Goal: Navigation & Orientation: Find specific page/section

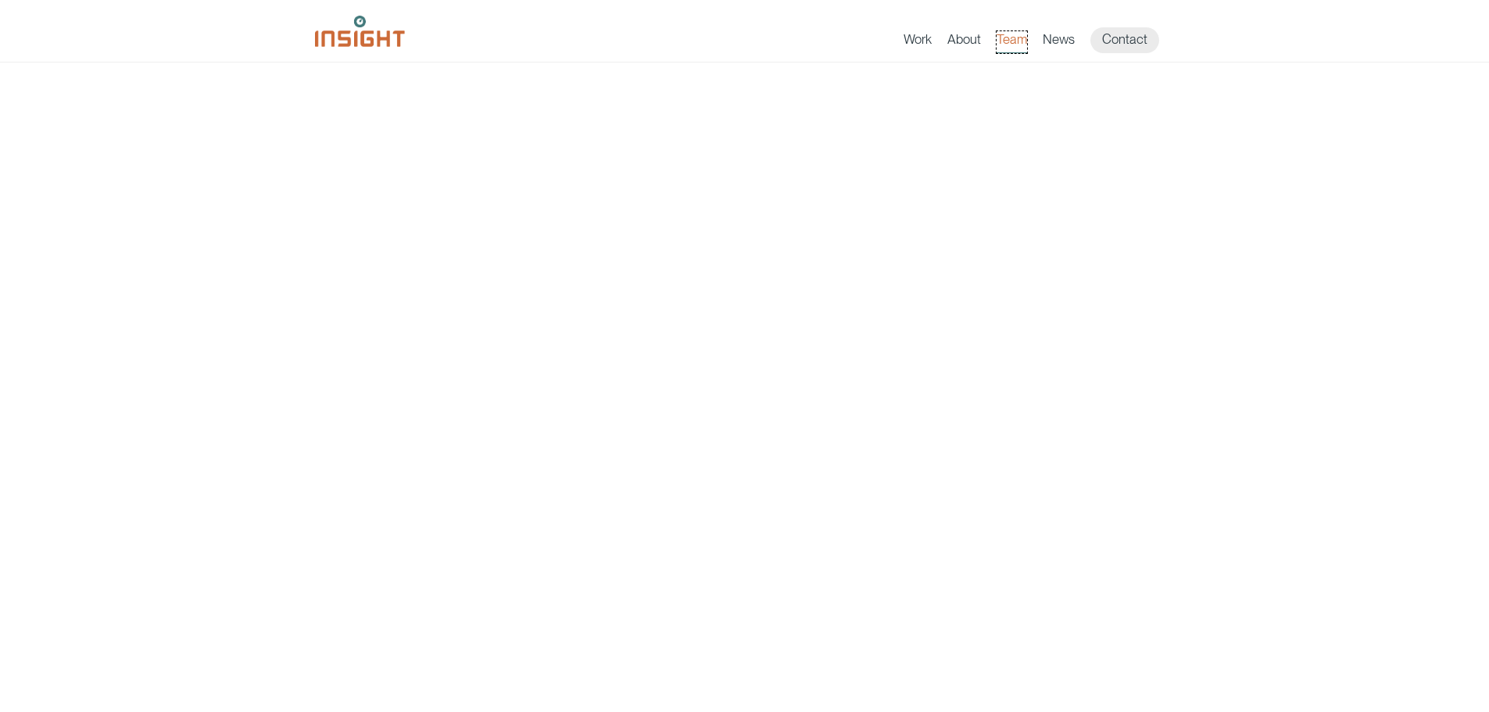
click at [1005, 49] on link "Team" at bounding box center [1011, 42] width 30 height 22
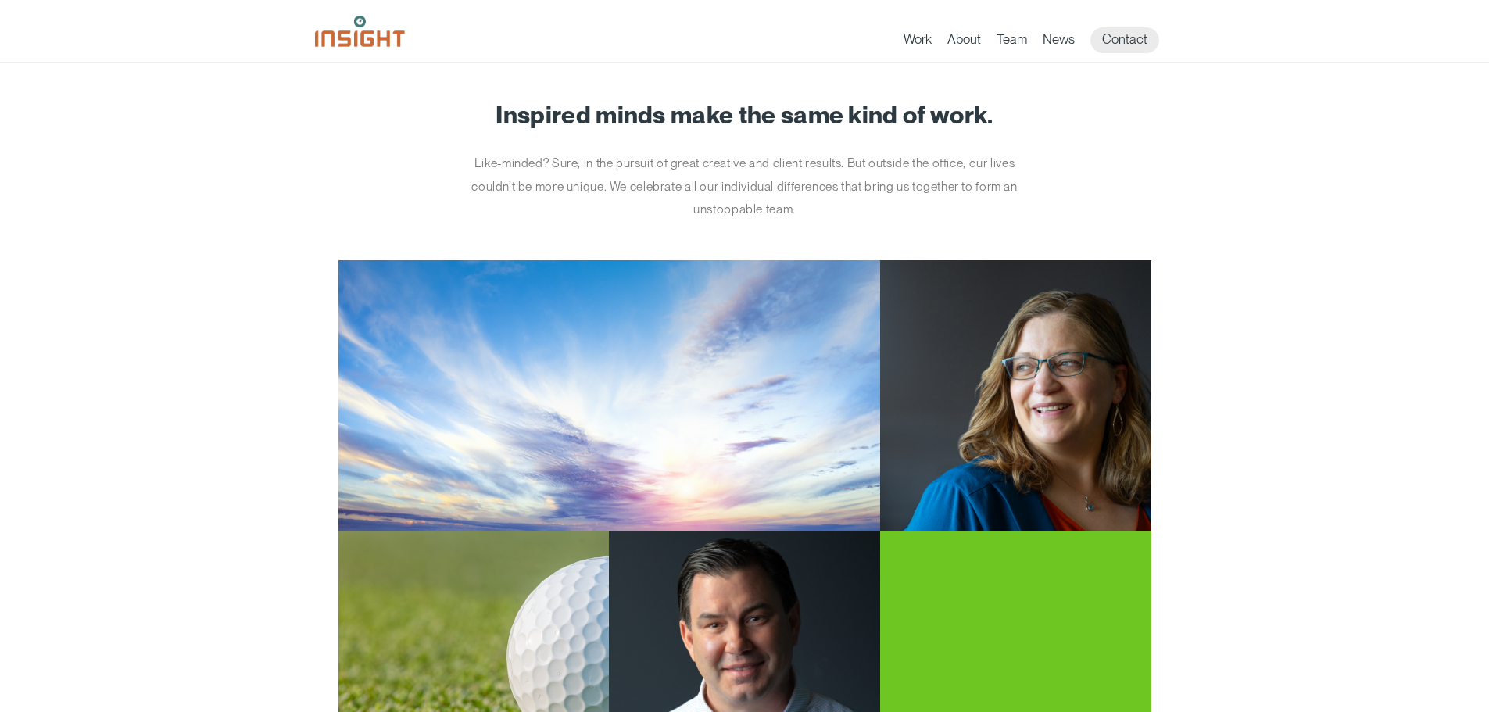
drag, startPoint x: 160, startPoint y: 455, endPoint x: 170, endPoint y: 149, distance: 305.7
click at [327, 35] on img at bounding box center [360, 31] width 90 height 31
